Goal: Check status: Check status

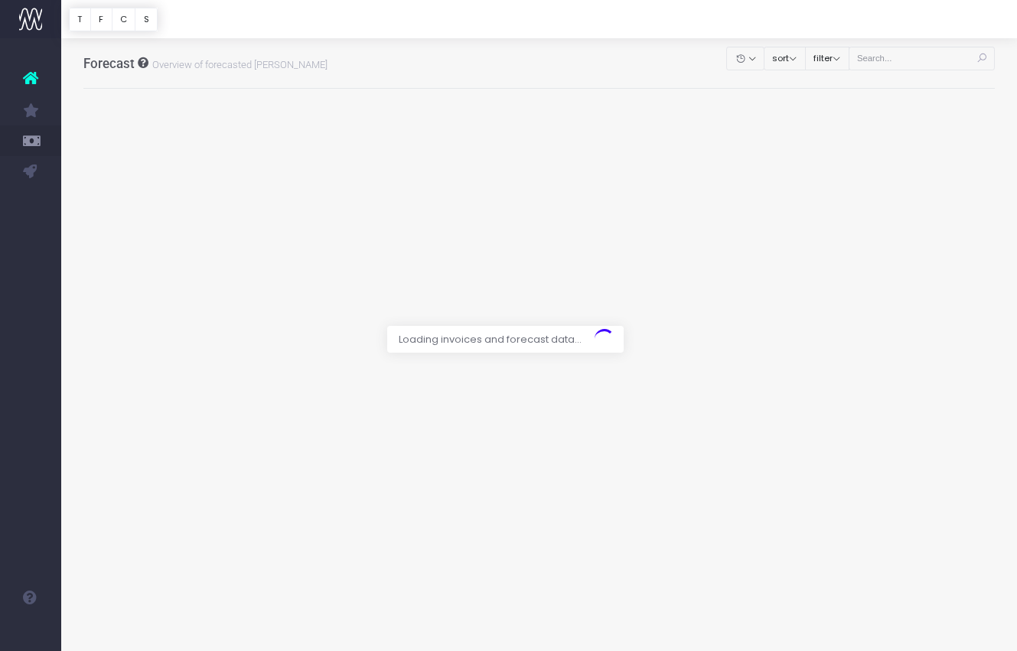
click at [899, 64] on div at bounding box center [508, 325] width 1017 height 651
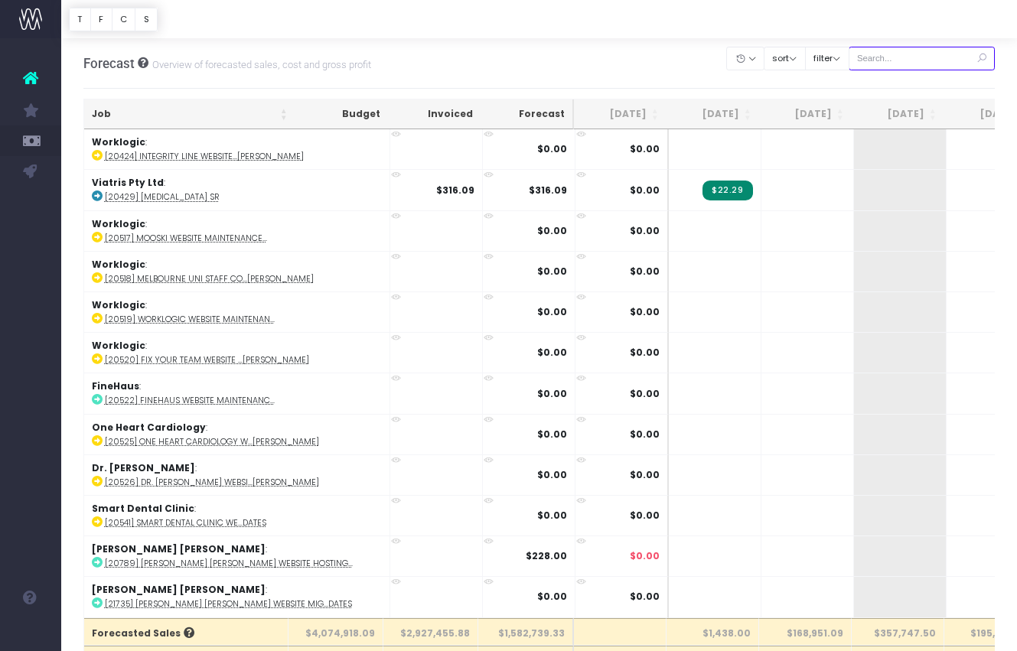
click at [906, 62] on input "text" at bounding box center [922, 59] width 147 height 24
paste input "24631"
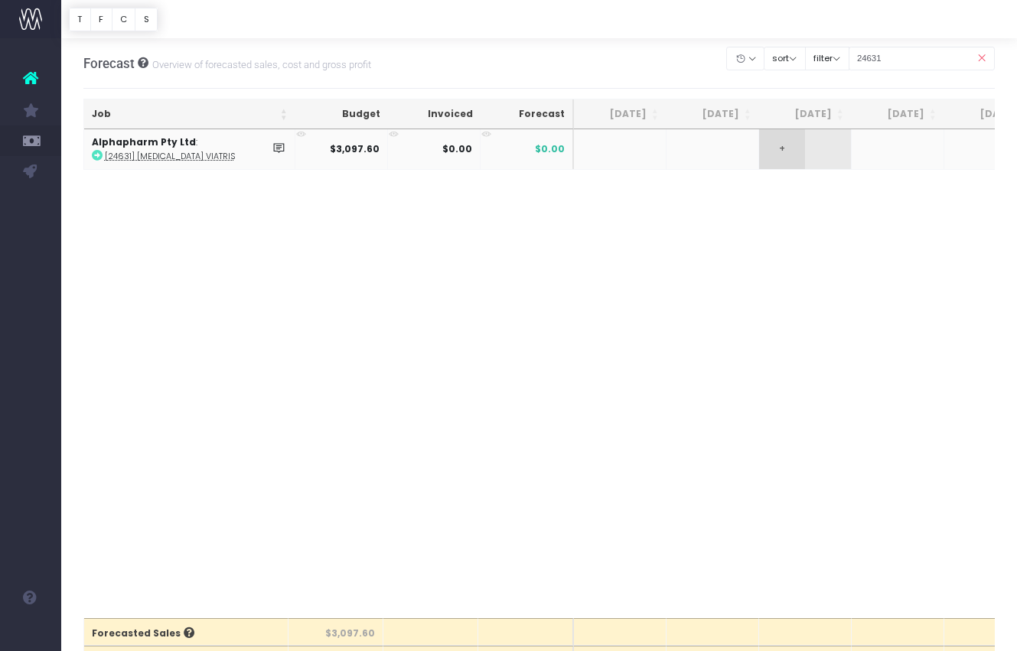
click at [772, 149] on span "+" at bounding box center [782, 149] width 46 height 40
click at [928, 56] on input "24631" at bounding box center [922, 59] width 147 height 24
drag, startPoint x: 928, startPoint y: 56, endPoint x: 622, endPoint y: 14, distance: 309.1
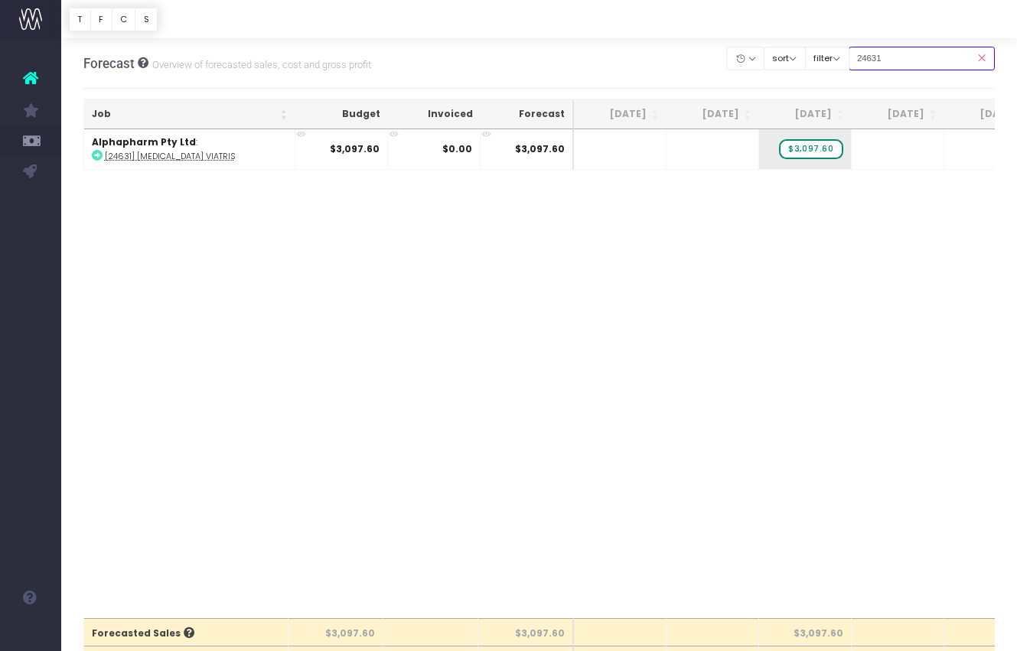
paste input "126"
click at [755, 148] on td at bounding box center [713, 149] width 93 height 40
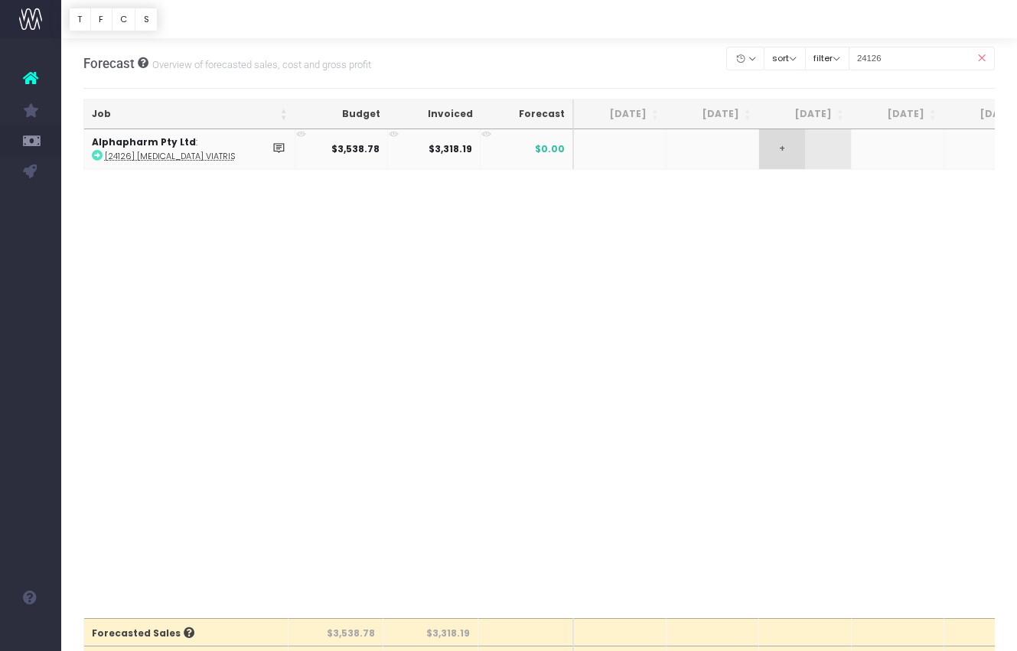
click at [776, 145] on span "+" at bounding box center [782, 149] width 46 height 40
drag, startPoint x: 926, startPoint y: 56, endPoint x: 850, endPoint y: 57, distance: 76.6
click at [850, 57] on div "Clear Filters Hide [DATE] [DATE] [DATE] [DATE] [DATE] [DATE] [DATE] [DATE] [DAT…" at bounding box center [861, 58] width 268 height 31
paste input "619"
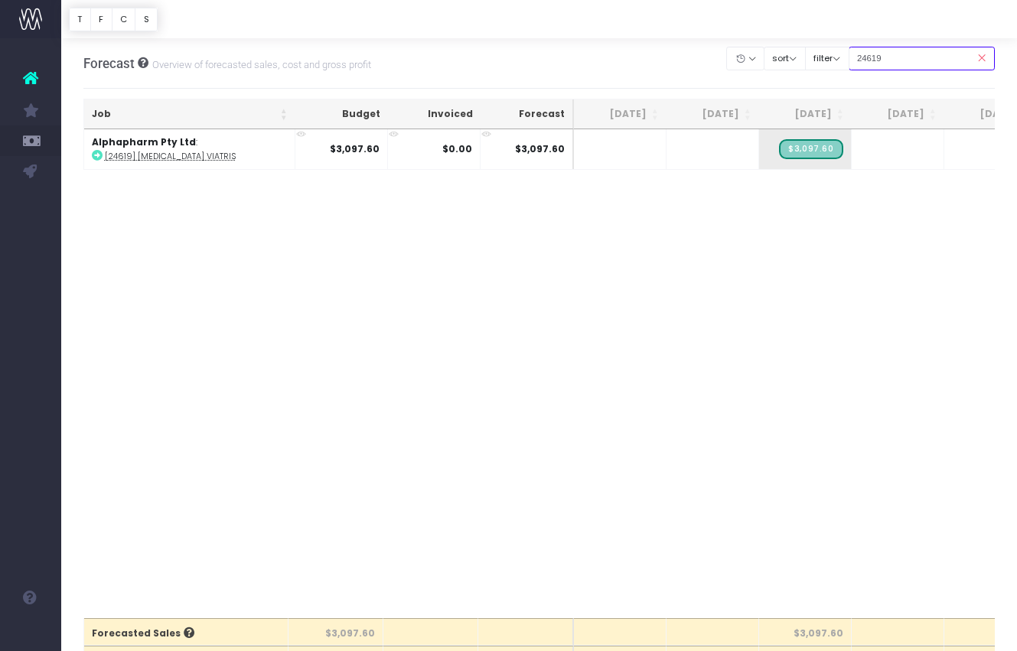
drag, startPoint x: 940, startPoint y: 58, endPoint x: 656, endPoint y: 26, distance: 285.8
paste input "0"
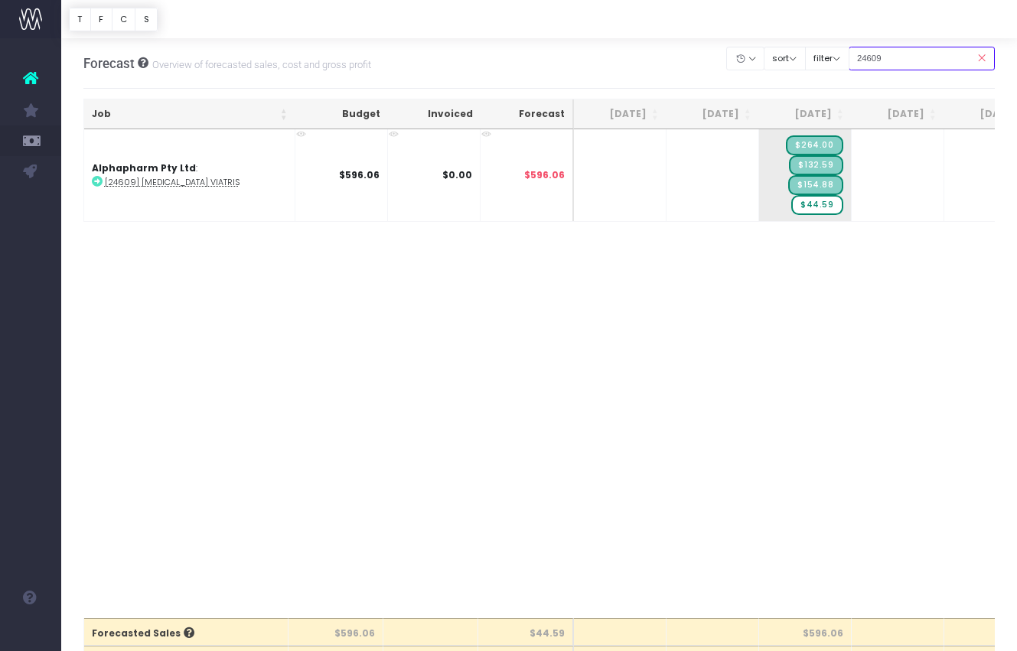
type input "24609"
